Goal: Navigation & Orientation: Find specific page/section

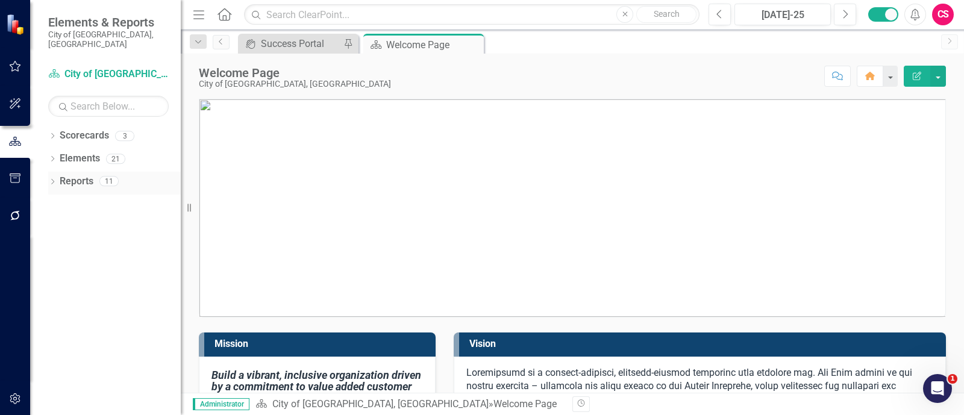
click at [49, 178] on div "Dropdown Reports 11" at bounding box center [114, 183] width 133 height 23
click at [51, 180] on icon "Dropdown" at bounding box center [52, 183] width 8 height 7
click at [54, 134] on icon "Dropdown" at bounding box center [52, 137] width 8 height 7
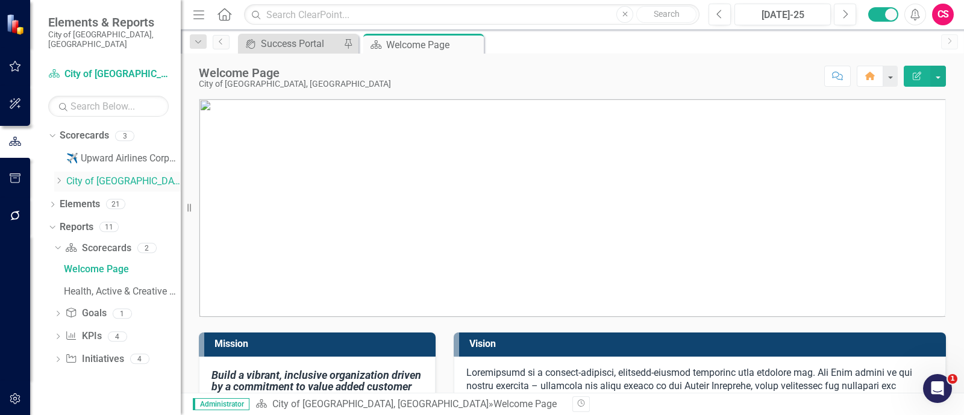
click at [58, 177] on icon "Dropdown" at bounding box center [58, 180] width 9 height 7
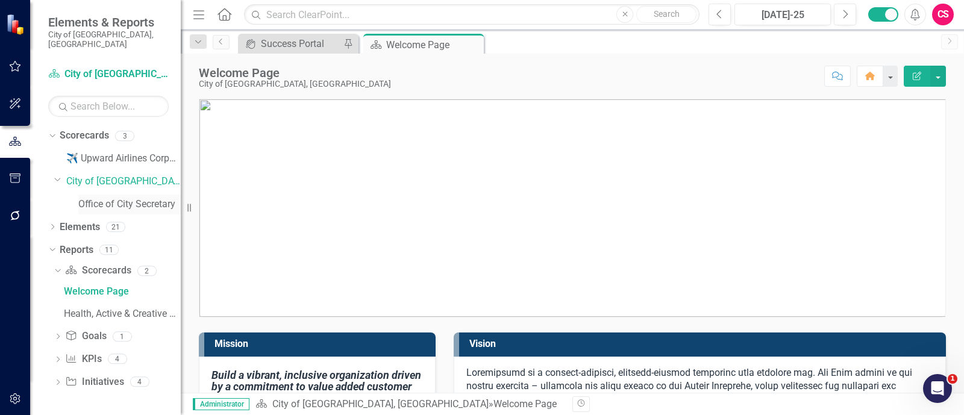
click at [102, 198] on link "Office of City Secretary" at bounding box center [129, 205] width 102 height 14
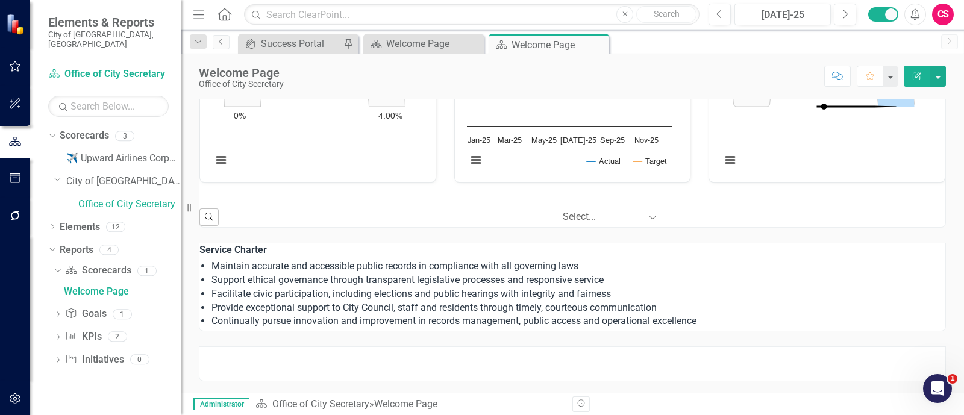
click at [334, 287] on li "Facilitate civic participation, including elections and public hearings with in…" at bounding box center [579, 294] width 734 height 14
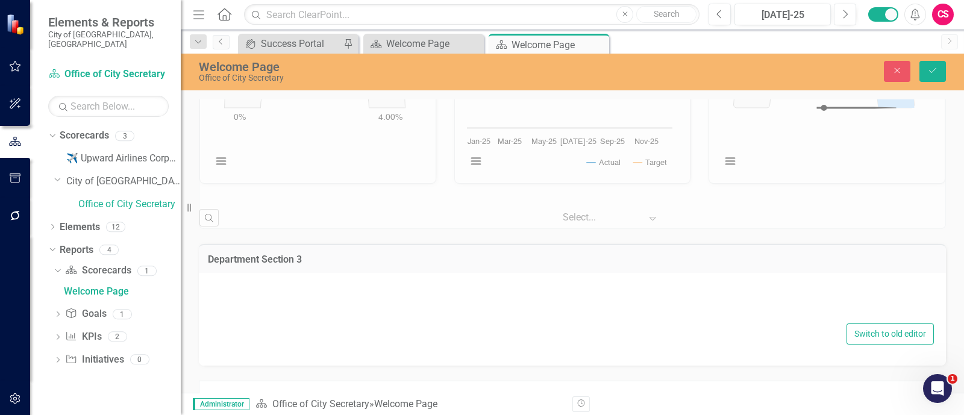
type textarea "<p><strong>Service Charter</strong></p> <ul> <li>Maintain accurate and accessib…"
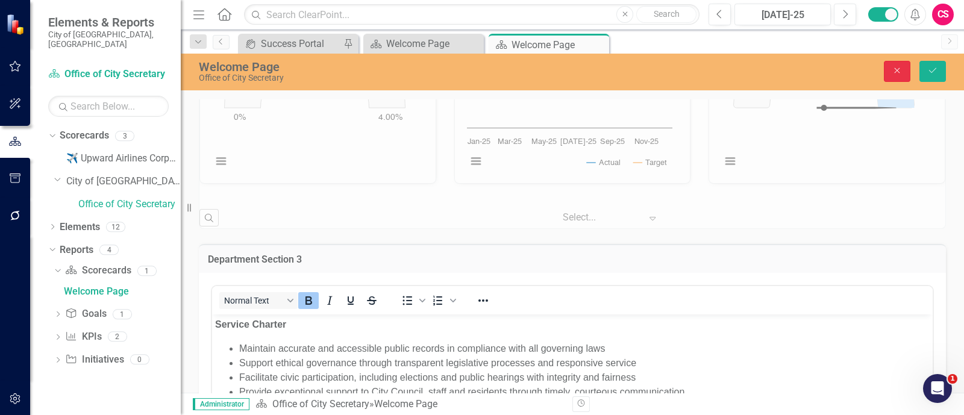
click at [896, 77] on button "Close" at bounding box center [897, 71] width 27 height 21
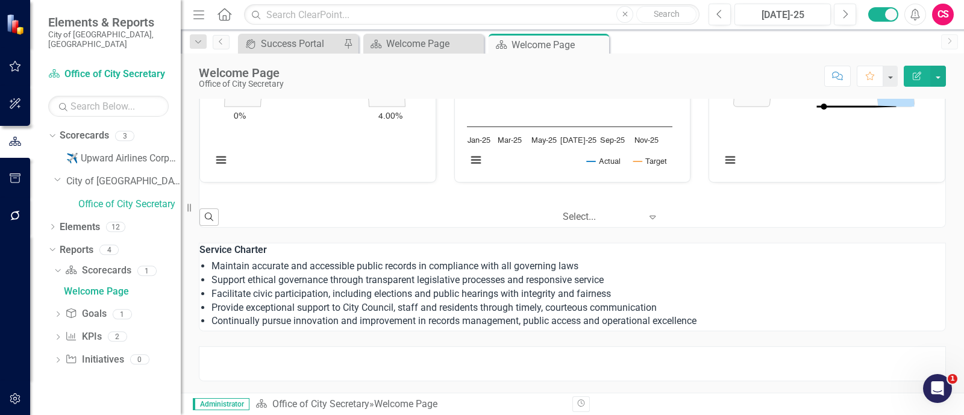
scroll to position [829, 0]
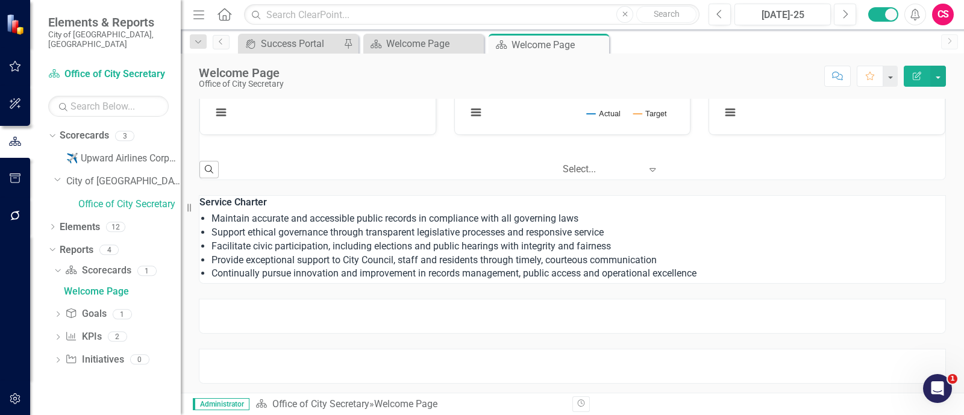
click at [736, 316] on div at bounding box center [572, 316] width 747 height 35
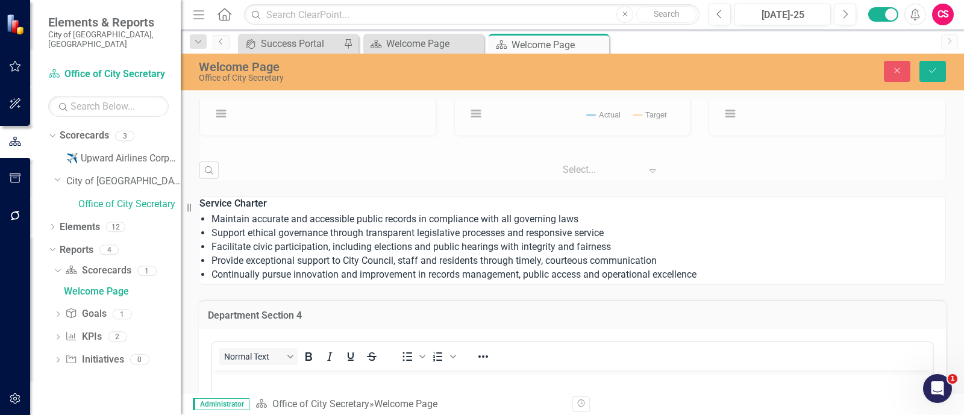
scroll to position [0, 0]
click at [892, 71] on icon "Close" at bounding box center [897, 70] width 11 height 8
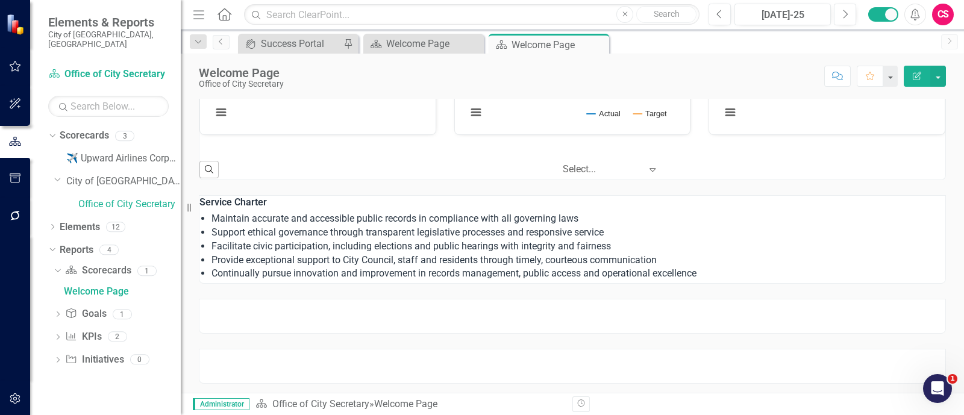
click at [830, 31] on div "Dropdown Search icon.portal Success Portal Pin Scorecard Welcome Page Close Sco…" at bounding box center [572, 42] width 783 height 24
click at [807, 14] on div "[DATE]-25" at bounding box center [783, 15] width 88 height 14
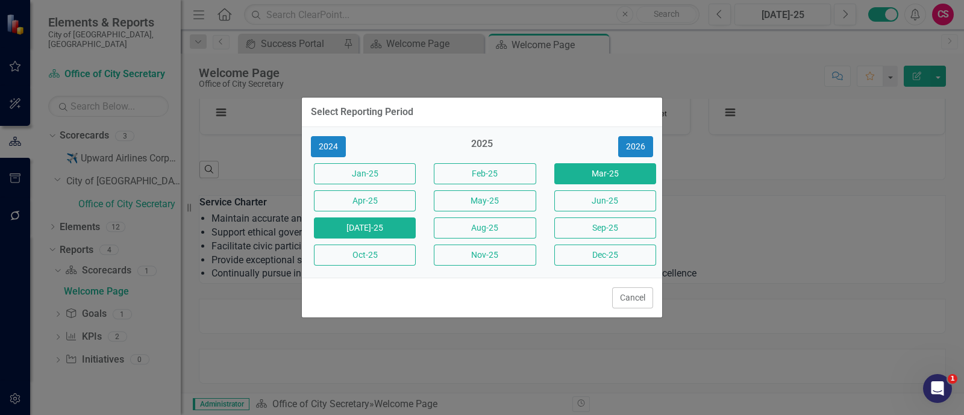
click at [582, 169] on button "Mar-25" at bounding box center [605, 173] width 102 height 21
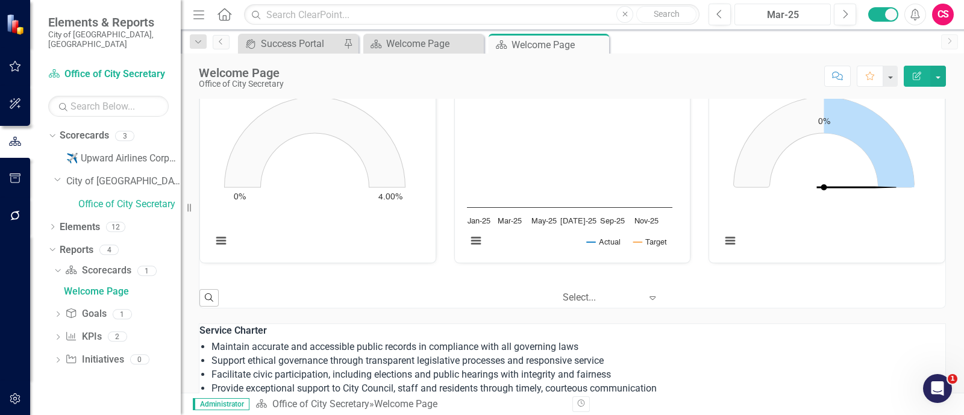
scroll to position [829, 0]
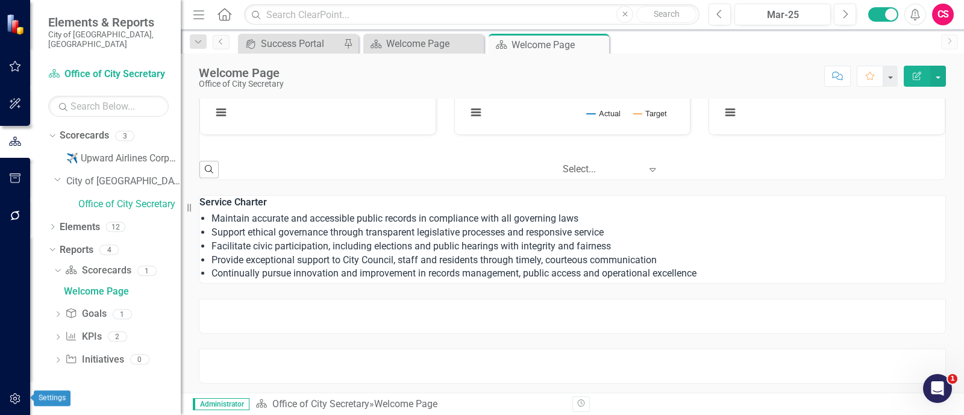
click at [18, 394] on icon "button" at bounding box center [15, 399] width 13 height 10
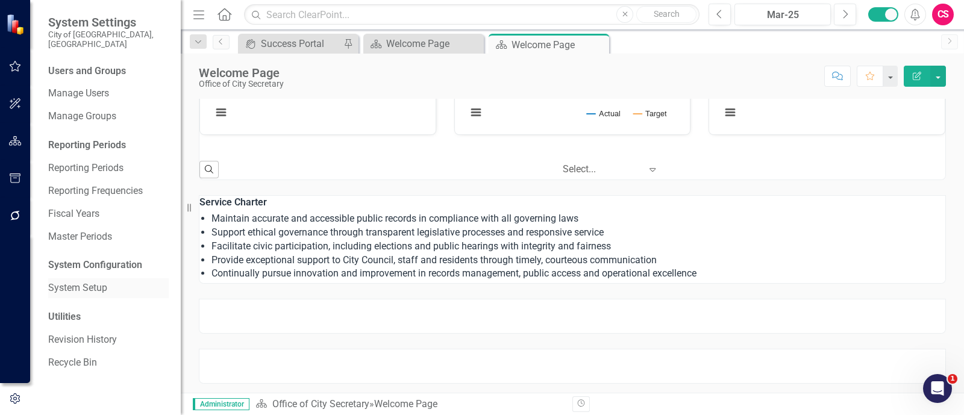
click at [90, 281] on link "System Setup" at bounding box center [108, 288] width 121 height 14
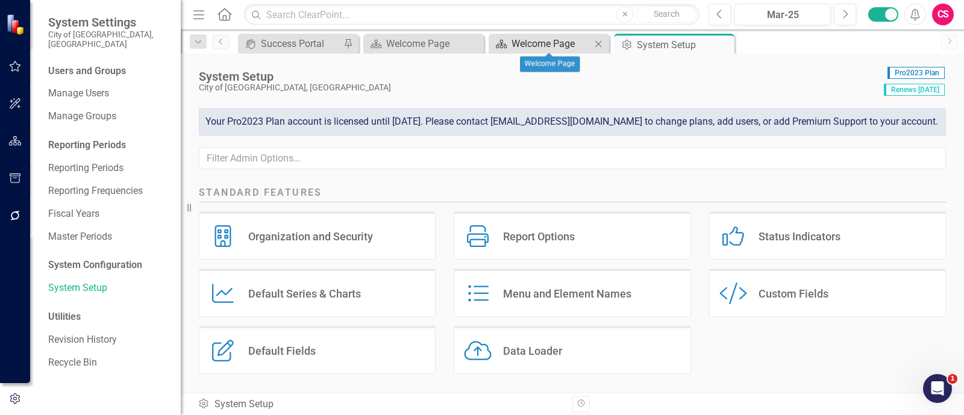
click at [555, 39] on div "Welcome Page" at bounding box center [552, 43] width 80 height 15
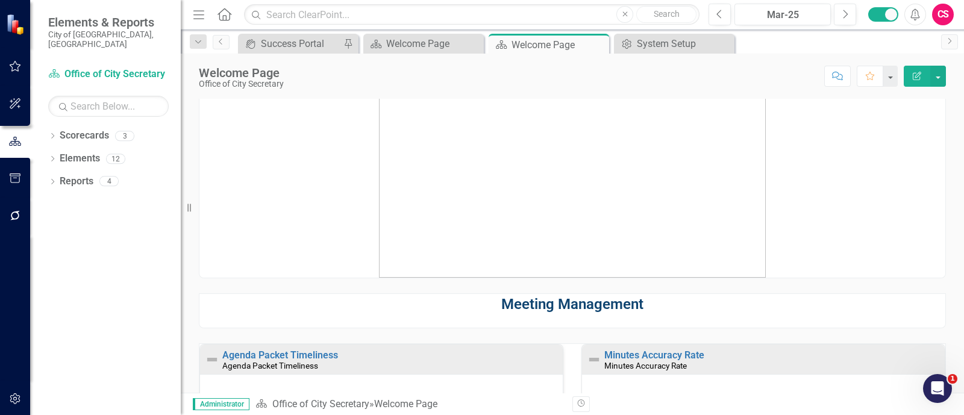
scroll to position [21, 0]
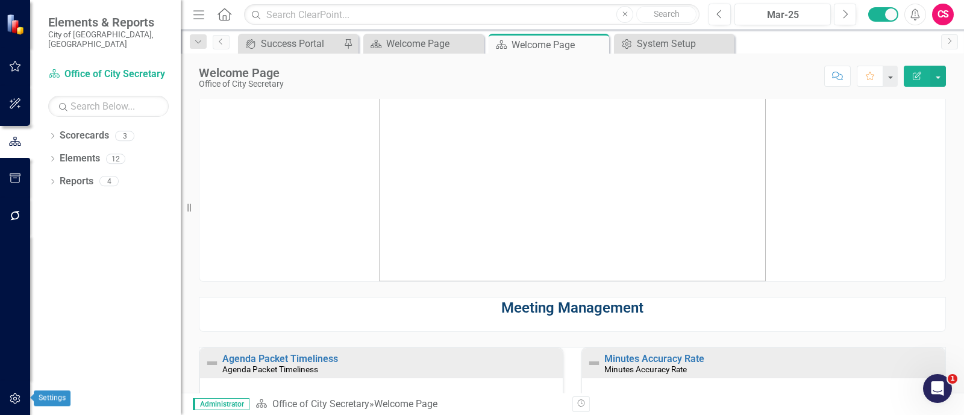
click at [13, 400] on icon "button" at bounding box center [15, 398] width 10 height 11
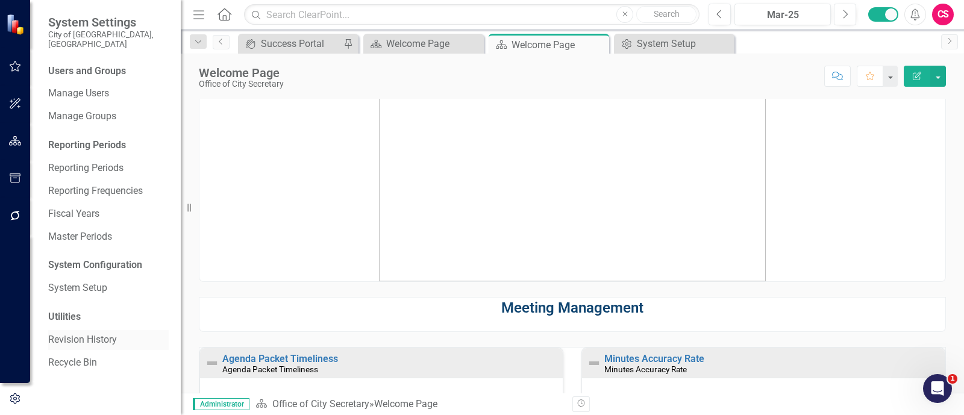
click at [88, 339] on div "Revision History" at bounding box center [108, 340] width 121 height 20
click at [84, 333] on link "Revision History" at bounding box center [108, 340] width 121 height 14
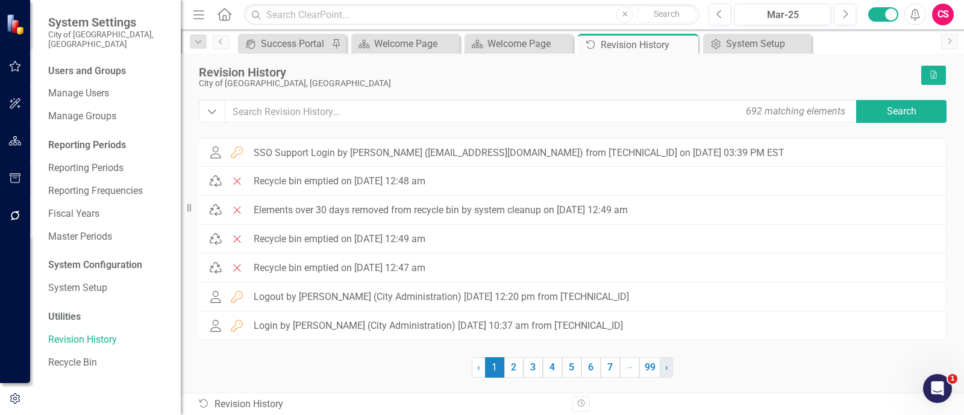
click at [671, 371] on link "› Next" at bounding box center [666, 367] width 13 height 20
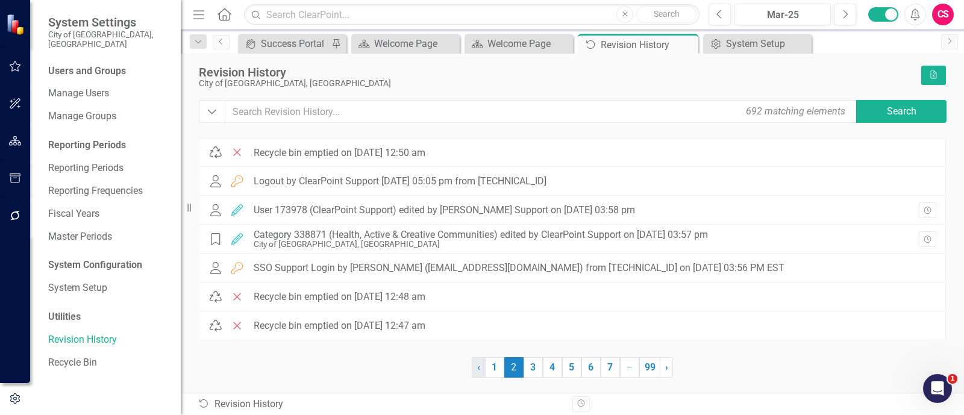
click at [473, 366] on link "‹ Previous" at bounding box center [479, 367] width 14 height 20
